Goal: Communication & Community: Share content

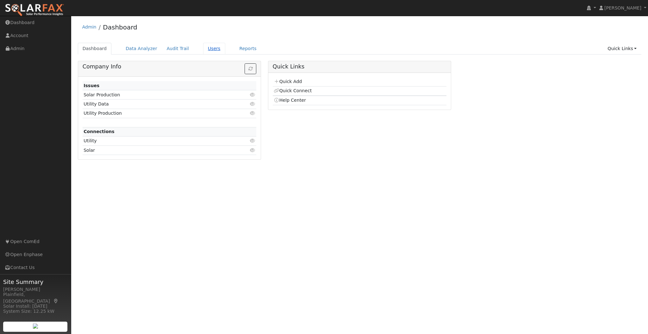
click at [205, 46] on link "Users" at bounding box center [214, 49] width 22 height 12
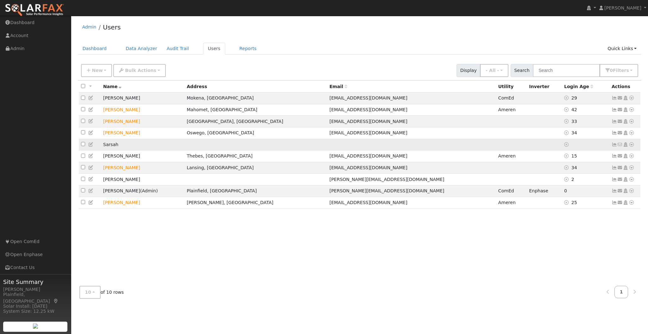
click at [90, 147] on icon at bounding box center [91, 144] width 6 height 4
type input "Sarsah"
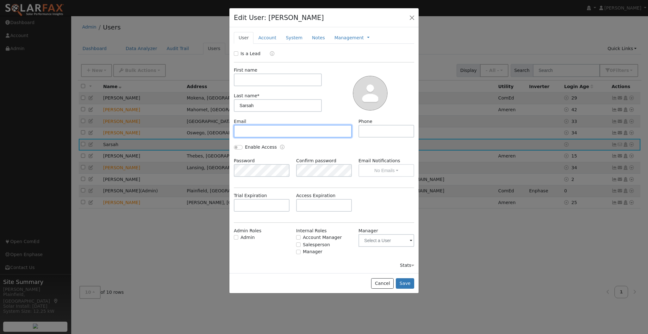
paste input "[EMAIL_ADDRESS][DOMAIN_NAME]"
type input "[EMAIL_ADDRESS][DOMAIN_NAME]"
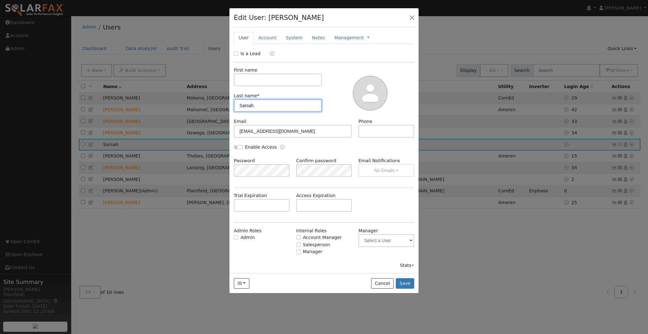
drag, startPoint x: 263, startPoint y: 108, endPoint x: 234, endPoint y: 108, distance: 29.4
click at [234, 108] on input "Sarsah" at bounding box center [278, 105] width 88 height 13
click at [260, 83] on input "text" at bounding box center [278, 79] width 88 height 13
type input "Vida"
click at [270, 35] on link "Account" at bounding box center [268, 38] width 28 height 12
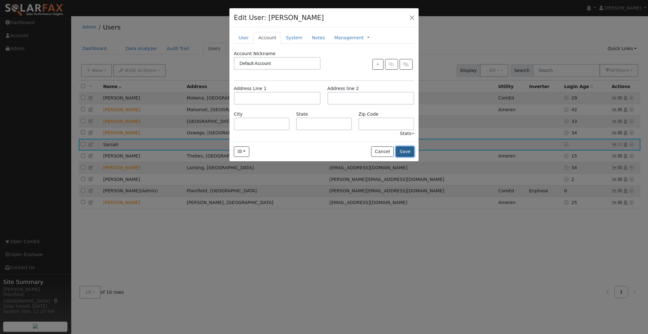
click at [404, 151] on button "Save" at bounding box center [405, 151] width 18 height 11
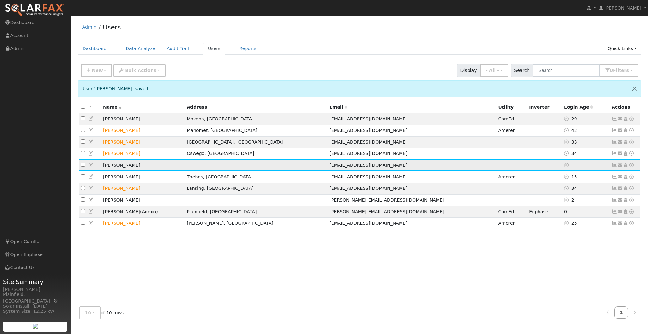
click at [631, 166] on icon at bounding box center [632, 165] width 6 height 4
click at [614, 167] on icon at bounding box center [615, 165] width 6 height 4
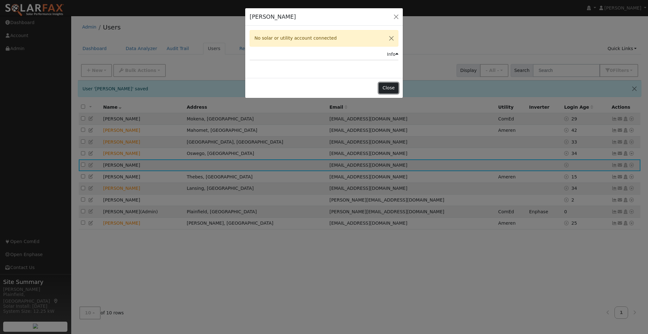
click at [394, 87] on button "Close" at bounding box center [388, 88] width 19 height 11
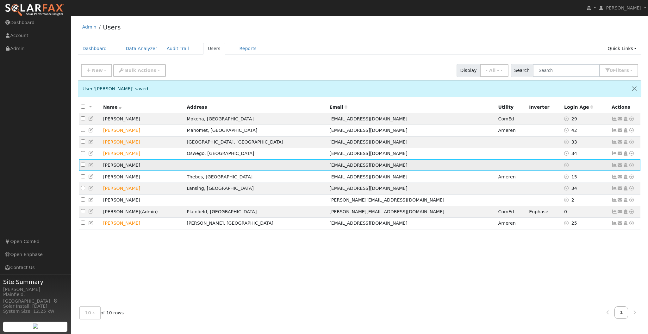
click at [621, 167] on icon at bounding box center [621, 165] width 6 height 4
click at [592, 177] on link "Send Email..." at bounding box center [600, 176] width 44 height 9
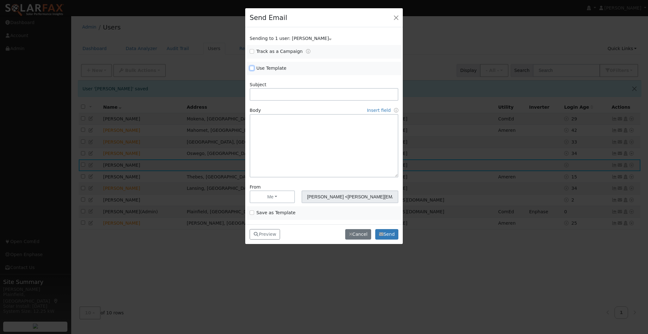
click at [251, 67] on input "Use Template" at bounding box center [252, 68] width 4 height 4
checkbox input "true"
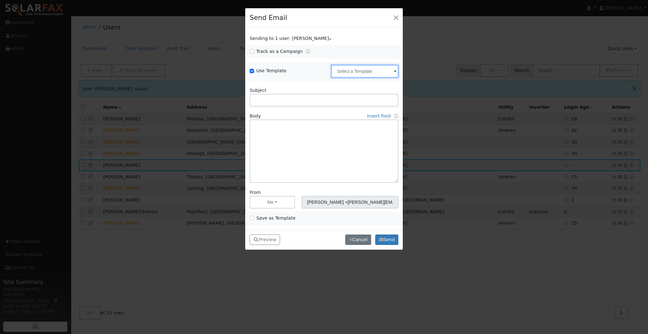
click at [377, 76] on input "text" at bounding box center [364, 71] width 67 height 13
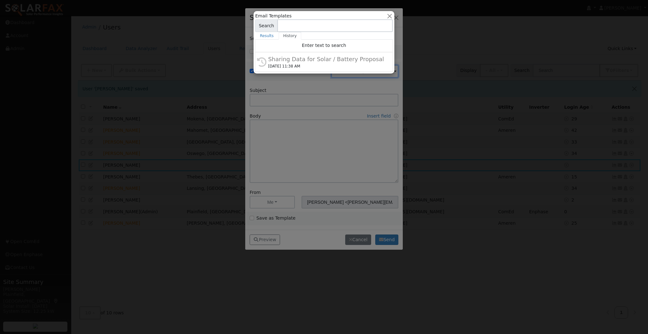
click at [386, 72] on div "Email Templates All Utilities All States AL AK AZ AR CA CO [GEOGRAPHIC_DATA] DE…" at bounding box center [324, 42] width 141 height 62
click at [366, 64] on div "[DATE] 11:38 AM" at bounding box center [326, 66] width 117 height 6
type input "Sharing Data for Solar / Battery Proposal"
type textarea "Dear {user_fname}, Below is a link to share your electricity consumption data w…"
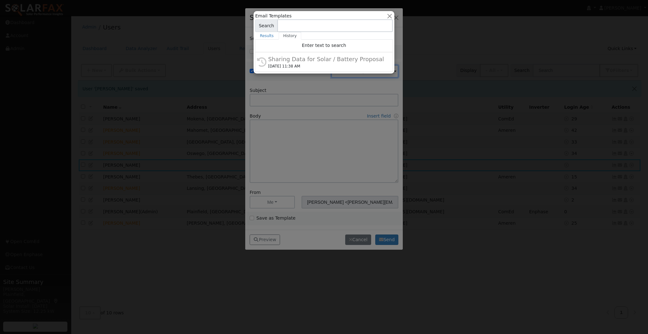
type input "The Solar Soldier <[EMAIL_ADDRESS][DOMAIN_NAME]>"
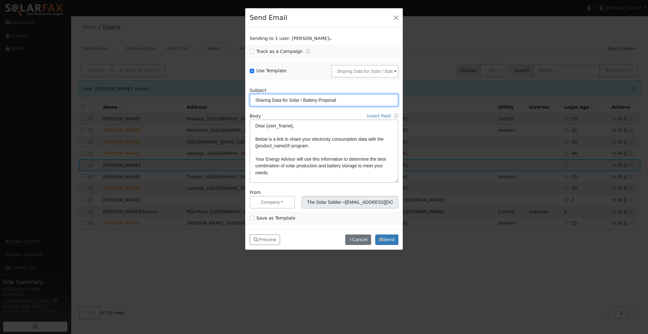
click at [376, 98] on input "Sharing Data for Solar / Battery Proposal" at bounding box center [324, 100] width 149 height 13
type input "Sharing Data for Solar / Battery Proposal with [PERSON_NAME] from Powur"
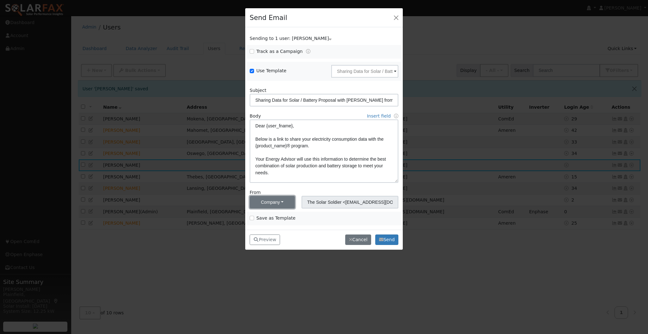
click at [284, 199] on button "Company" at bounding box center [272, 202] width 45 height 13
click at [265, 169] on link "Me" at bounding box center [272, 170] width 44 height 9
type input "[PERSON_NAME] <[PERSON_NAME][EMAIL_ADDRESS][DOMAIN_NAME]>"
click at [386, 238] on button "Send" at bounding box center [386, 239] width 23 height 11
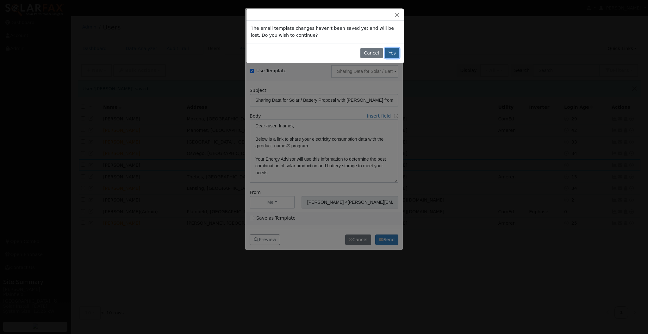
click at [398, 55] on button "Yes" at bounding box center [392, 53] width 15 height 11
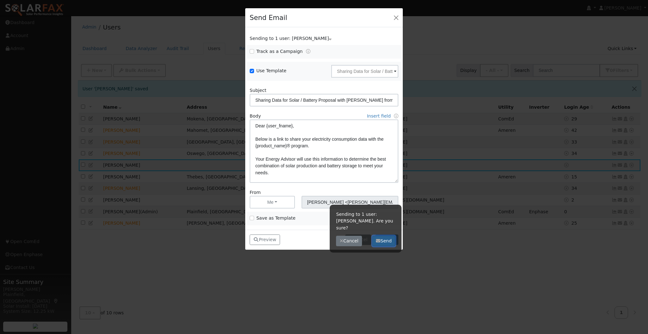
click at [385, 236] on button "Send" at bounding box center [384, 240] width 23 height 11
